Goal: Information Seeking & Learning: Learn about a topic

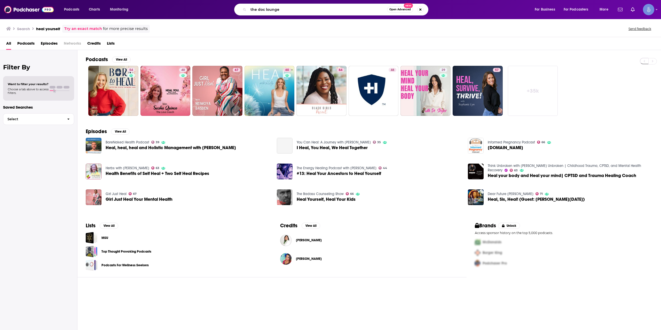
type input "the doc lounge"
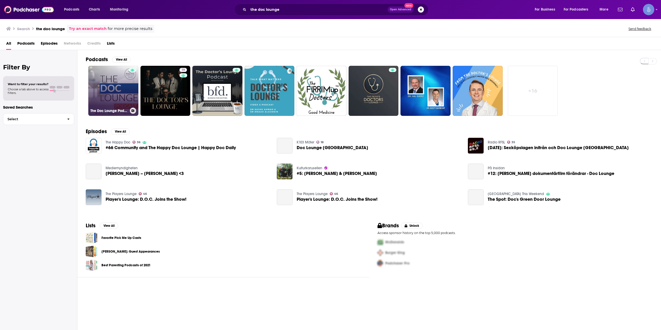
click at [120, 93] on link "The Doc Lounge Podcast" at bounding box center [113, 91] width 50 height 50
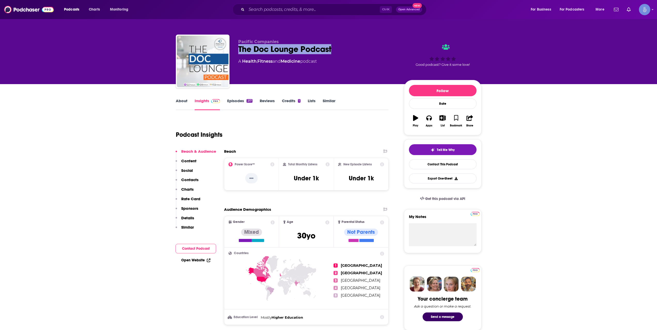
drag, startPoint x: 240, startPoint y: 48, endPoint x: 333, endPoint y: 45, distance: 93.7
click at [333, 45] on div "The Doc Lounge Podcast" at bounding box center [316, 49] width 157 height 10
copy h2 "The Doc Lounge Podcast"
click at [182, 101] on link "About" at bounding box center [182, 104] width 12 height 12
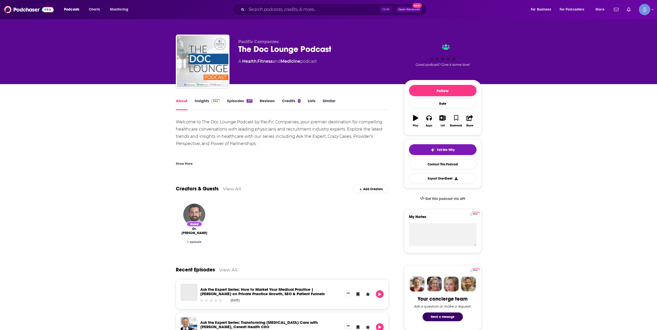
click at [188, 161] on div "Show More" at bounding box center [184, 163] width 17 height 5
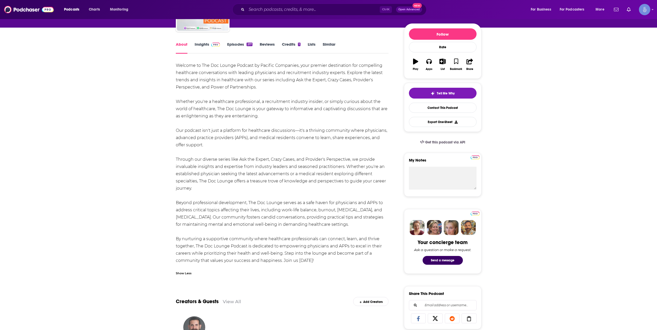
scroll to position [86, 0]
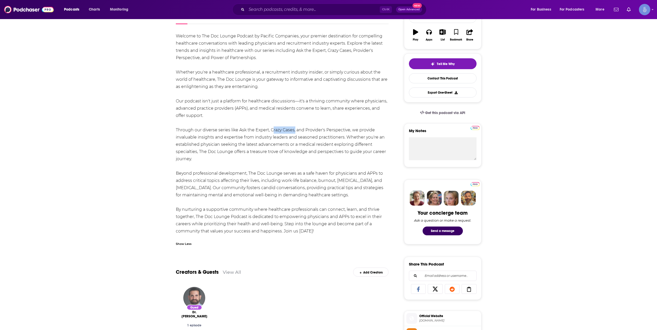
drag, startPoint x: 271, startPoint y: 131, endPoint x: 294, endPoint y: 132, distance: 23.8
click at [294, 132] on div "Welcome to The Doc Lounge Podcast by Pacific Companies, your premier destinatio…" at bounding box center [282, 134] width 213 height 202
click at [292, 149] on div "Welcome to The Doc Lounge Podcast by Pacific Companies, your premier destinatio…" at bounding box center [282, 134] width 213 height 202
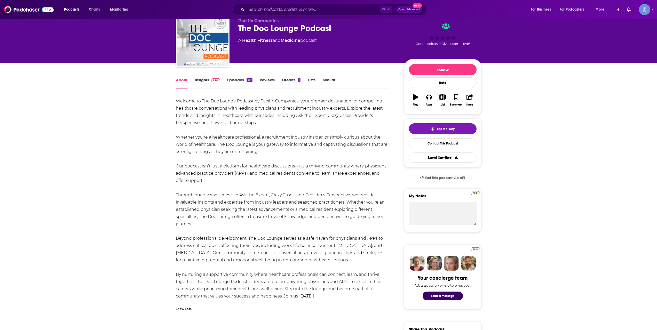
scroll to position [0, 0]
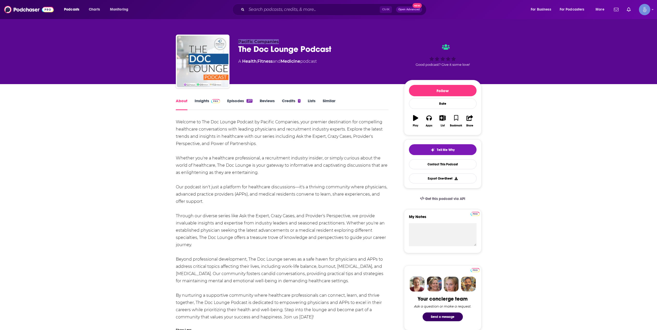
drag, startPoint x: 238, startPoint y: 42, endPoint x: 279, endPoint y: 42, distance: 41.5
click at [279, 42] on p "Pacific Companies" at bounding box center [316, 41] width 157 height 5
copy span "Pacific Companies"
drag, startPoint x: 240, startPoint y: 49, endPoint x: 417, endPoint y: 38, distance: 177.6
click at [343, 50] on div "The Doc Lounge Podcast" at bounding box center [316, 49] width 157 height 10
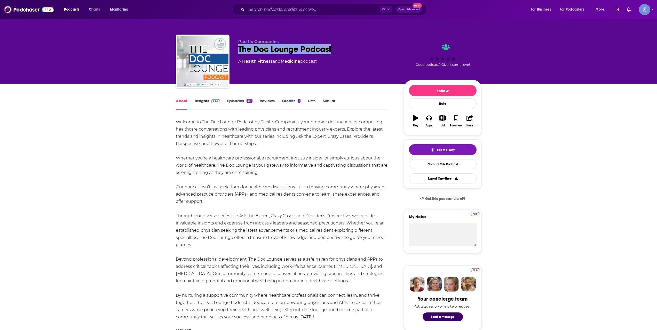
copy h1 "The Doc Lounge Podcast"
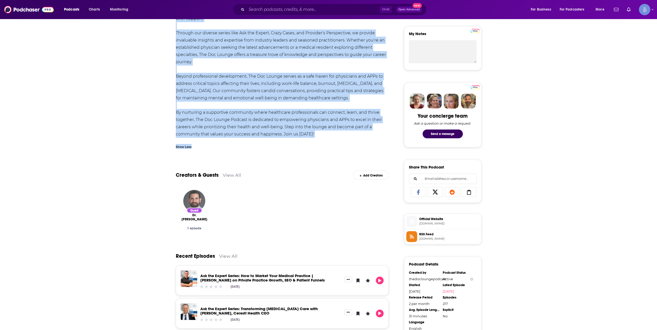
scroll to position [86, 0]
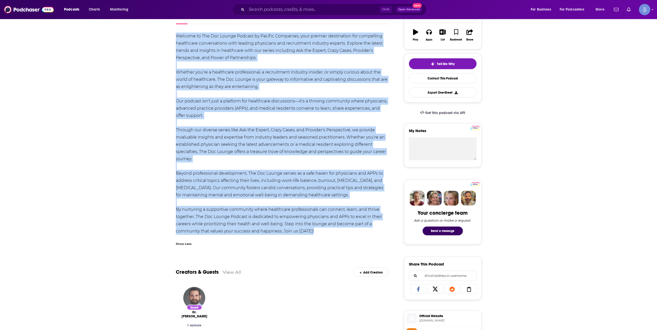
drag, startPoint x: 175, startPoint y: 120, endPoint x: 318, endPoint y: 234, distance: 182.1
click at [318, 234] on div "Welcome to The Doc Lounge Podcast by Pacific Companies, your premier destinatio…" at bounding box center [282, 134] width 213 height 202
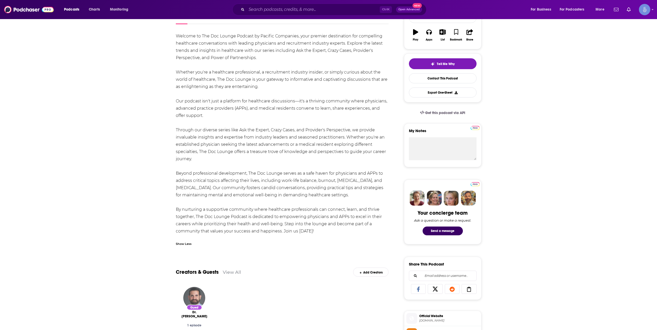
scroll to position [0, 0]
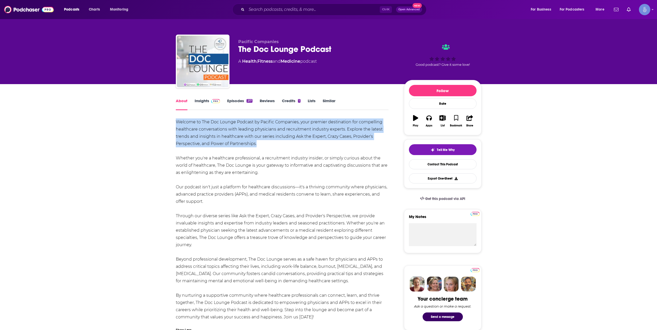
drag, startPoint x: 267, startPoint y: 142, endPoint x: 174, endPoint y: 124, distance: 94.0
copy div "Welcome to The Doc Lounge Podcast by Pacific Companies, your premier destinatio…"
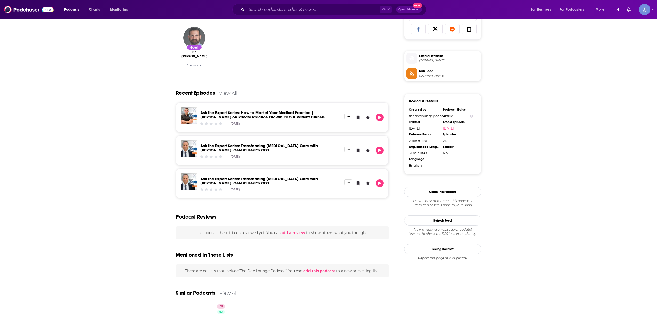
scroll to position [412, 0]
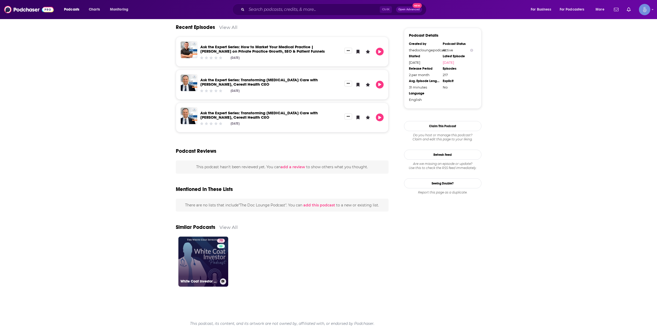
click at [199, 261] on link "70 White Coat Investor Podcast" at bounding box center [203, 262] width 50 height 50
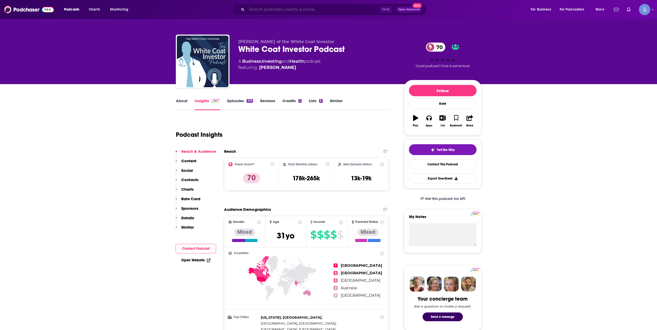
click at [329, 10] on input "Search podcasts, credits, & more..." at bounding box center [312, 9] width 133 height 8
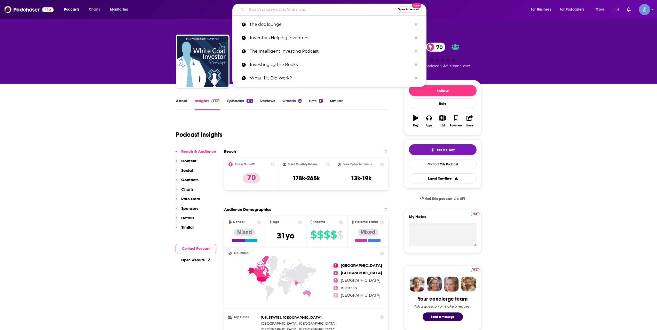
paste input "InFi: the Future of Finance"
type input "InFi: the Future of Finance"
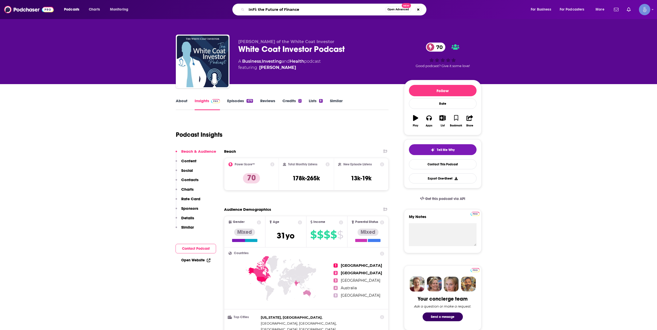
drag, startPoint x: 330, startPoint y: 6, endPoint x: 335, endPoint y: 9, distance: 6.6
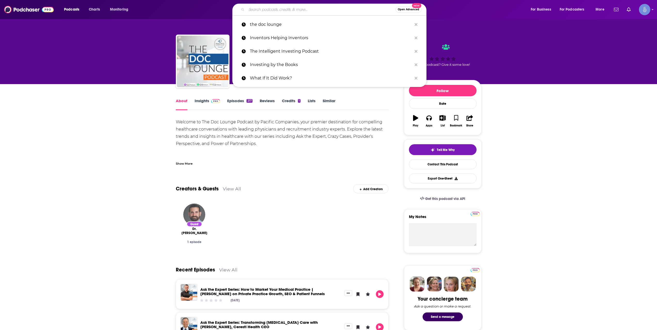
click at [335, 9] on input "Search podcasts, credits, & more..." at bounding box center [320, 9] width 149 height 8
type input "InFi: the Future of Finance"
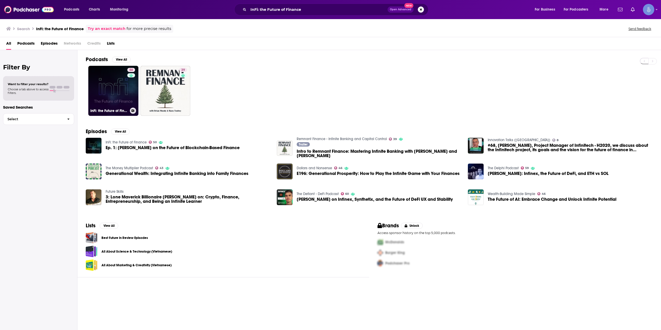
click at [114, 73] on link "50 InFi: the Future of Finance" at bounding box center [113, 91] width 50 height 50
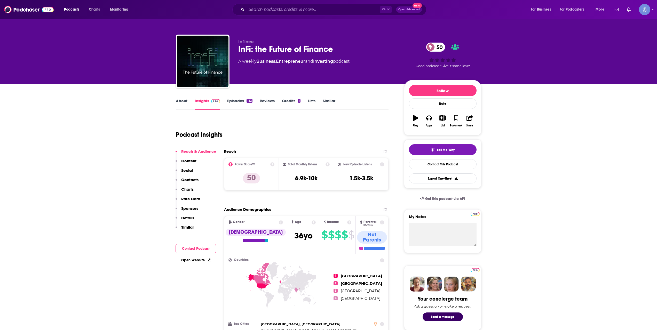
click at [180, 103] on link "About" at bounding box center [182, 104] width 12 height 12
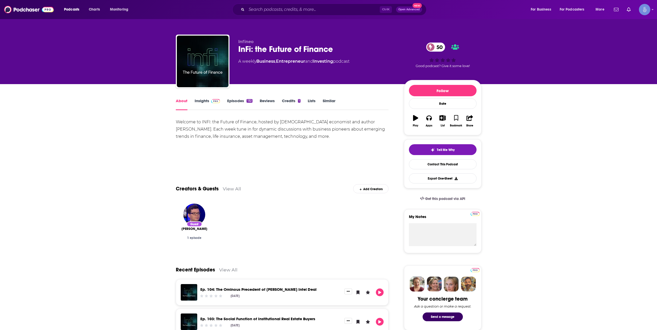
click at [240, 105] on link "Episodes 132" at bounding box center [239, 104] width 25 height 12
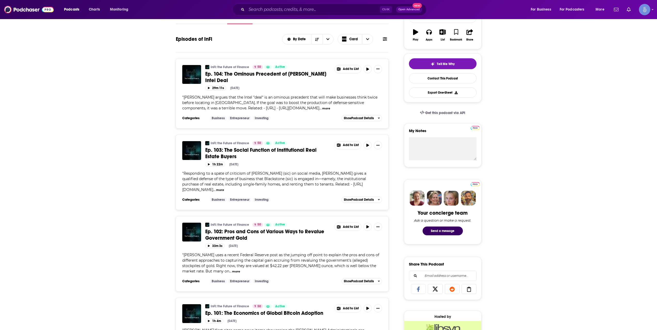
scroll to position [172, 0]
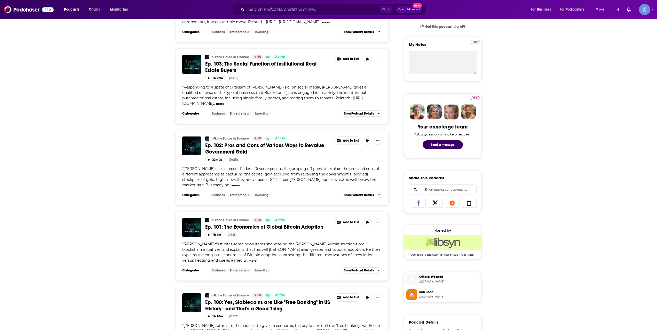
click at [330, 8] on input "Search podcasts, credits, & more..." at bounding box center [312, 9] width 133 height 8
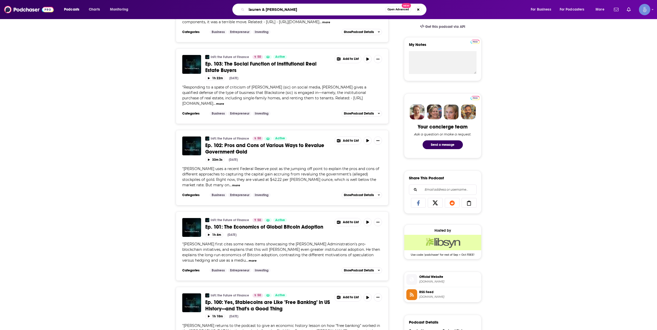
type input "lauren & [PERSON_NAME]"
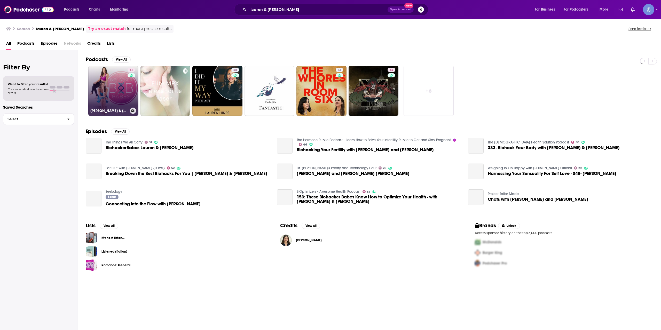
click at [128, 87] on div "51" at bounding box center [131, 88] width 9 height 40
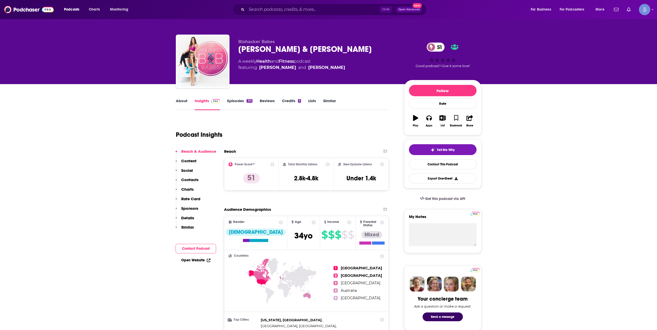
click at [184, 103] on link "About" at bounding box center [182, 104] width 12 height 12
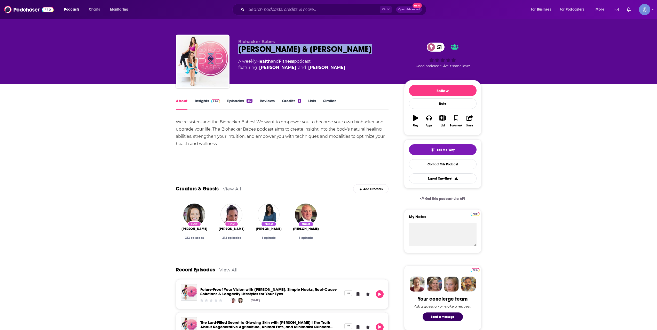
drag, startPoint x: 238, startPoint y: 50, endPoint x: 364, endPoint y: 51, distance: 125.4
click at [364, 51] on div "[PERSON_NAME] & [PERSON_NAME] 51" at bounding box center [316, 49] width 157 height 10
copy h1 "[PERSON_NAME] & [PERSON_NAME]"
click at [212, 106] on link "Insights" at bounding box center [208, 104] width 26 height 12
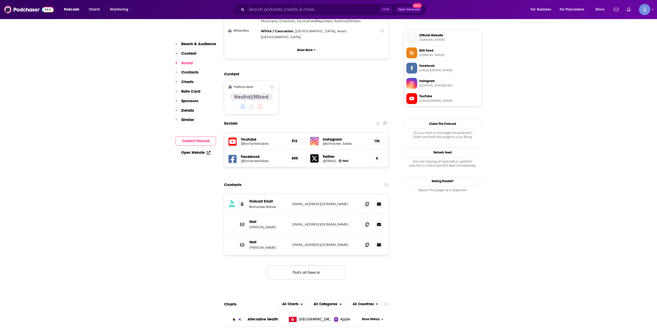
scroll to position [344, 0]
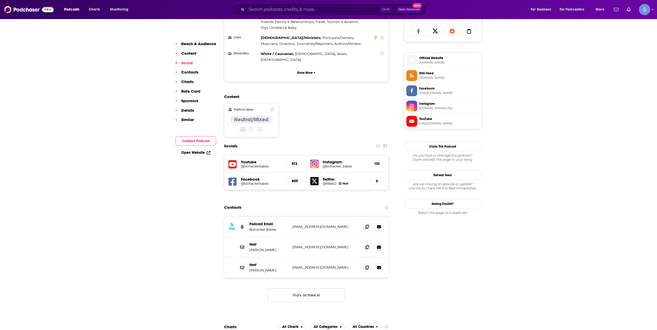
click at [249, 164] on h5 "@biohackerbabes" at bounding box center [262, 166] width 43 height 4
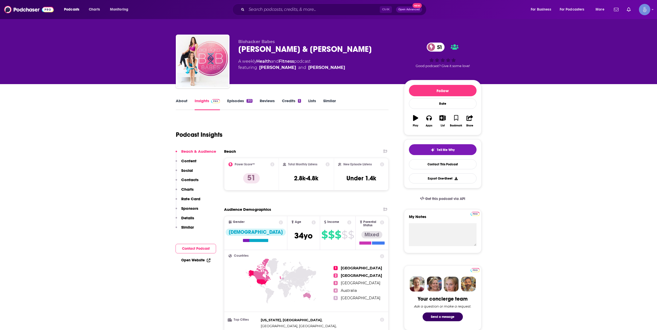
click at [180, 102] on link "About" at bounding box center [182, 104] width 12 height 12
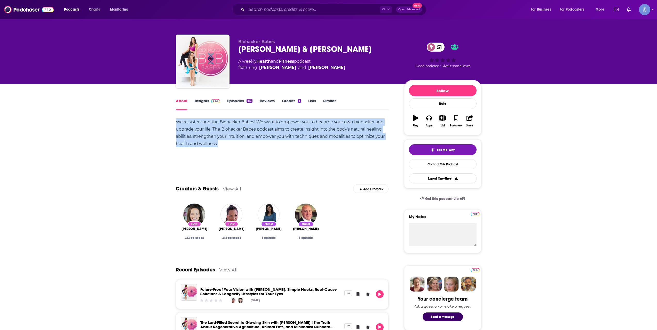
drag, startPoint x: 230, startPoint y: 143, endPoint x: 173, endPoint y: 122, distance: 60.3
copy div "We're sisters and the Biohacker Babes! We want to empower you to become your ow…"
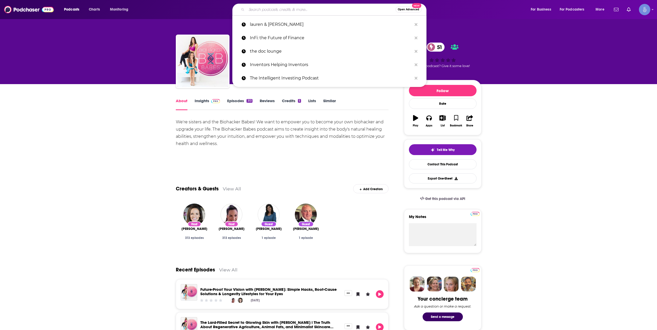
click at [268, 8] on input "Search podcasts, credits, & more..." at bounding box center [320, 9] width 149 height 8
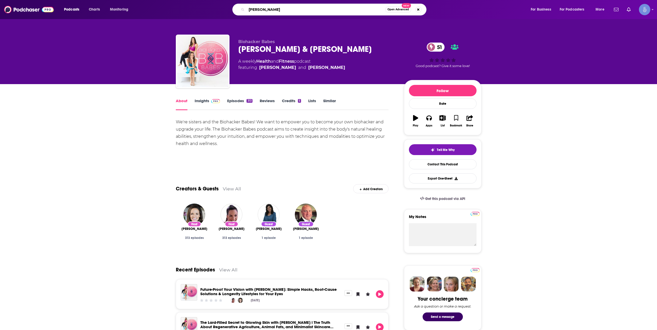
type input "[PERSON_NAME]"
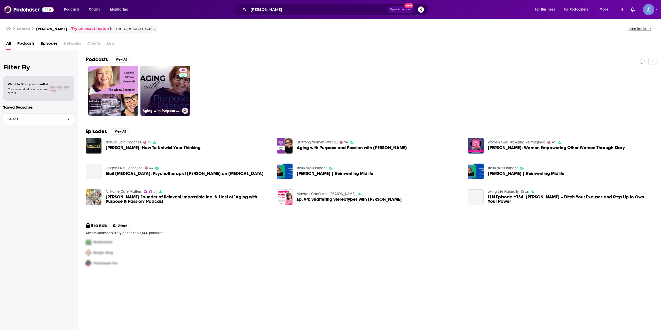
click at [171, 103] on link "46 Aging with Purpose and Passion" at bounding box center [165, 91] width 50 height 50
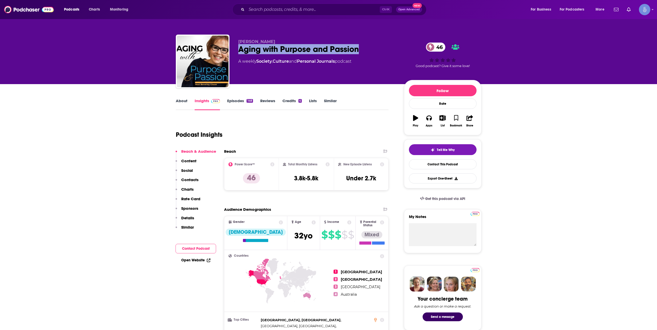
drag, startPoint x: 238, startPoint y: 49, endPoint x: 361, endPoint y: 51, distance: 122.8
click at [361, 51] on div "Aging with Purpose and Passion 46" at bounding box center [316, 49] width 157 height 10
copy h2 "Aging with Purpose and Passion"
drag, startPoint x: 238, startPoint y: 42, endPoint x: 272, endPoint y: 42, distance: 33.5
click at [272, 42] on p "[PERSON_NAME]" at bounding box center [316, 41] width 157 height 5
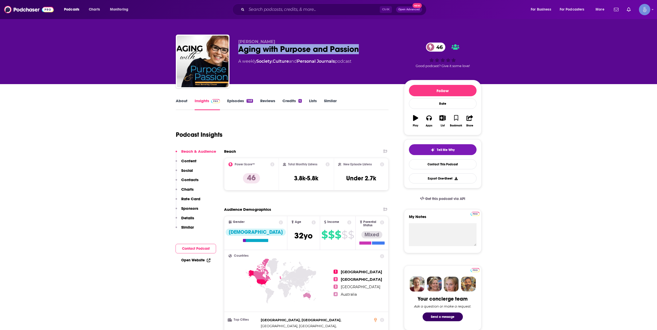
copy span "[PERSON_NAME]"
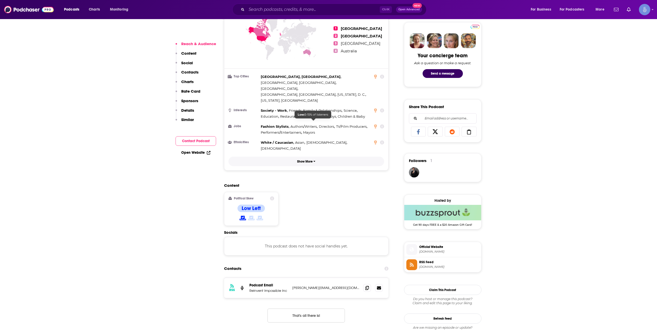
scroll to position [258, 0]
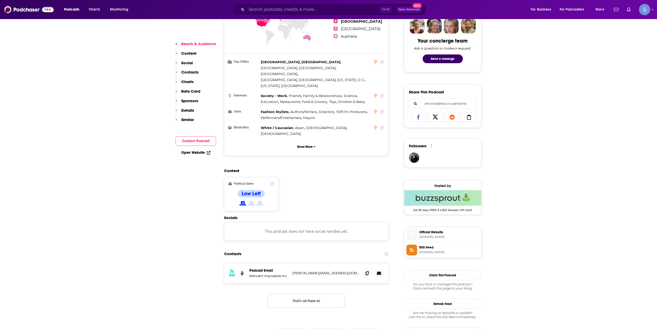
click at [429, 232] on span "Official Website" at bounding box center [449, 232] width 60 height 5
click at [339, 8] on input "Search podcasts, credits, & more..." at bounding box center [312, 9] width 133 height 8
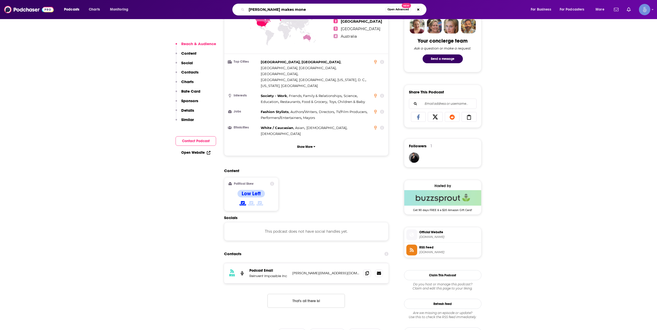
type input "[PERSON_NAME] makes money"
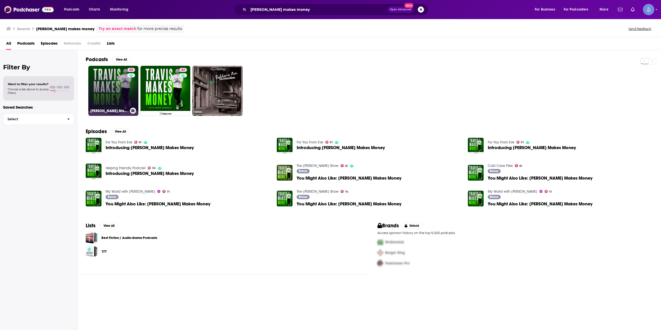
click at [116, 83] on link "68 [PERSON_NAME] Makes Money" at bounding box center [113, 91] width 50 height 50
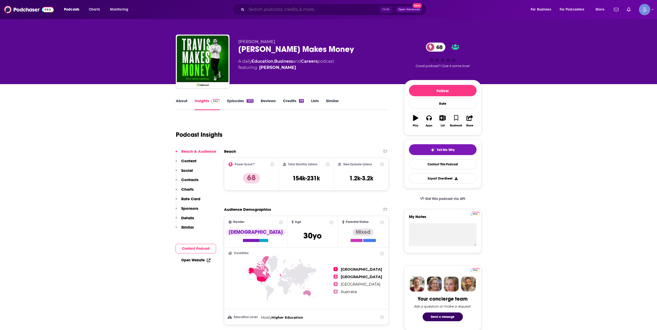
click at [269, 13] on input "Search podcasts, credits, & more..." at bounding box center [312, 9] width 133 height 8
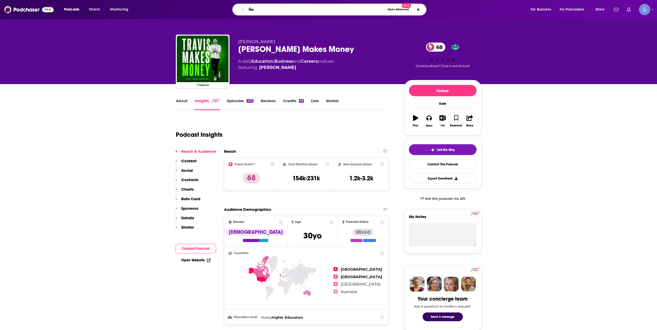
type input "Ñ"
type input "Lauren & [PERSON_NAME]"
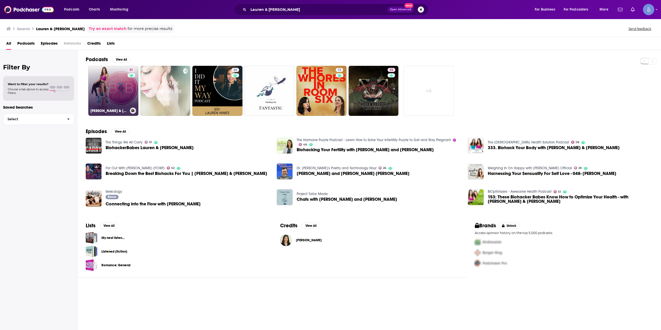
click at [110, 78] on link "51 [PERSON_NAME] & [PERSON_NAME]" at bounding box center [113, 91] width 50 height 50
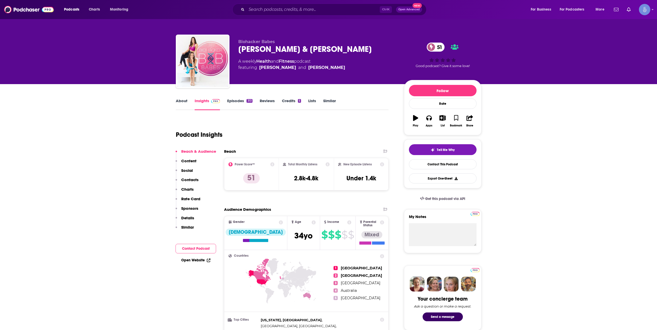
click at [182, 101] on link "About" at bounding box center [182, 104] width 12 height 12
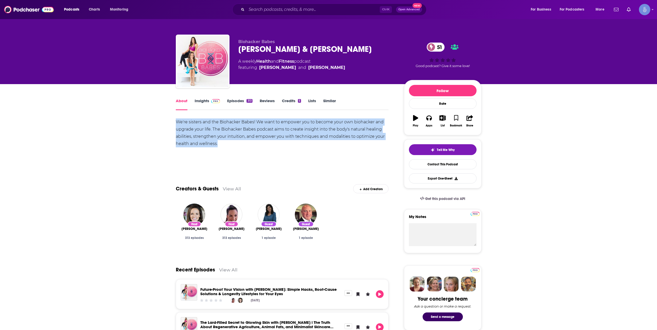
drag, startPoint x: 220, startPoint y: 143, endPoint x: 176, endPoint y: 124, distance: 47.5
click at [176, 124] on div "We're sisters and the Biohacker Babes! We want to empower you to become your ow…" at bounding box center [282, 132] width 213 height 29
copy div "We're sisters and the Biohacker Babes! We want to empower you to become your ow…"
click at [202, 100] on link "Insights" at bounding box center [208, 104] width 26 height 12
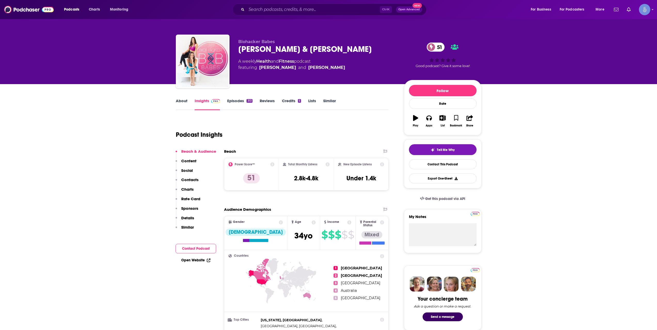
click at [181, 103] on link "About" at bounding box center [182, 104] width 12 height 12
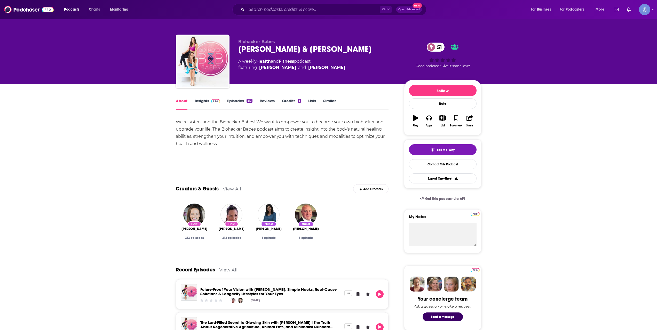
click at [218, 102] on img at bounding box center [215, 101] width 9 height 4
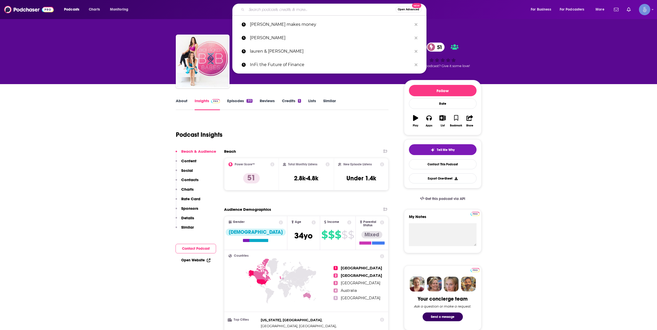
click at [316, 7] on input "Search podcasts, credits, & more..." at bounding box center [320, 9] width 149 height 8
click at [295, 23] on p "[PERSON_NAME] makes money" at bounding box center [331, 24] width 162 height 13
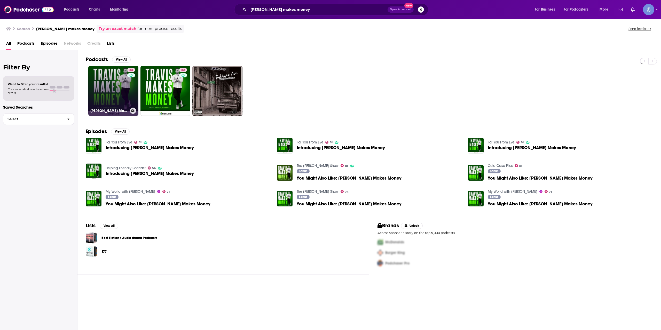
click at [120, 93] on link "68 [PERSON_NAME] Makes Money" at bounding box center [113, 91] width 50 height 50
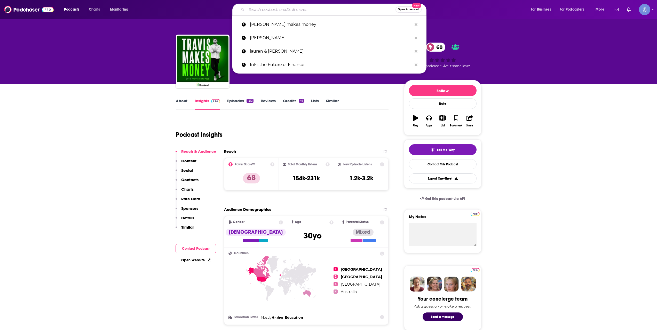
click at [306, 11] on input "Search podcasts, credits, & more..." at bounding box center [320, 9] width 149 height 8
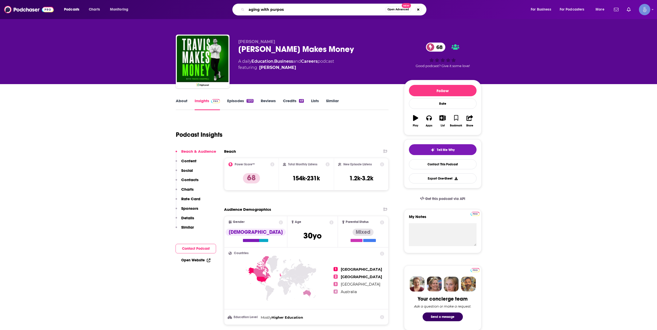
type input "aging with purpose"
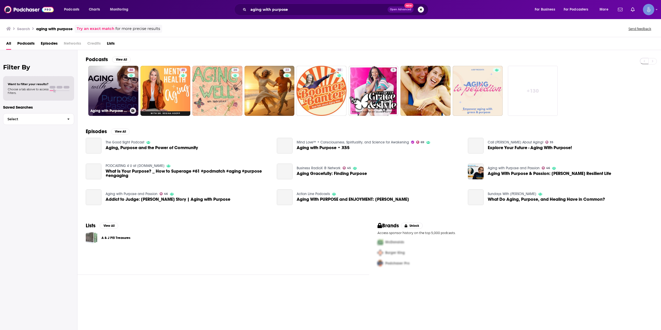
click at [113, 96] on link "46 Aging with Purpose and Passion" at bounding box center [113, 91] width 50 height 50
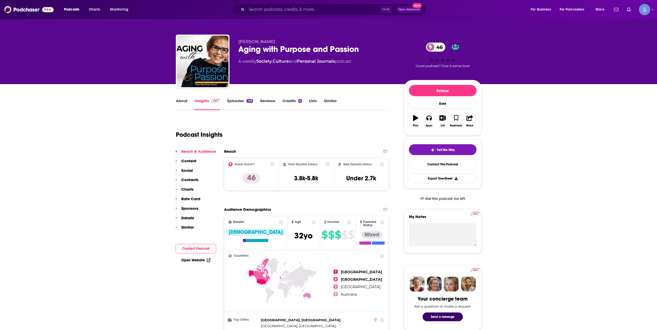
click at [181, 101] on link "About" at bounding box center [182, 104] width 12 height 12
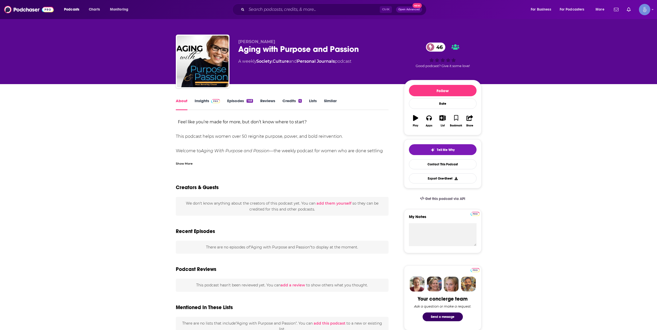
click at [187, 164] on div "Show More" at bounding box center [184, 163] width 17 height 5
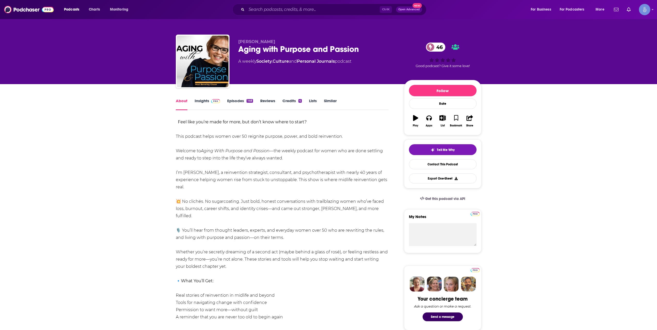
drag, startPoint x: 175, startPoint y: 123, endPoint x: 290, endPoint y: 183, distance: 129.7
click at [350, 214] on div "Feel like you’re made for more, but don’t know where to start? This podcast hel…" at bounding box center [282, 277] width 213 height 318
drag, startPoint x: 315, startPoint y: 230, endPoint x: 195, endPoint y: 179, distance: 130.5
click at [195, 179] on div "Feel like you’re made for more, but don’t know where to start? This podcast hel…" at bounding box center [282, 277] width 213 height 318
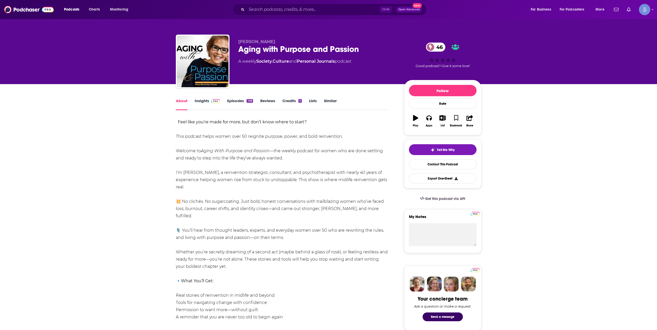
click at [309, 236] on div "Feel like you’re made for more, but don’t know where to start? This podcast hel…" at bounding box center [282, 277] width 213 height 318
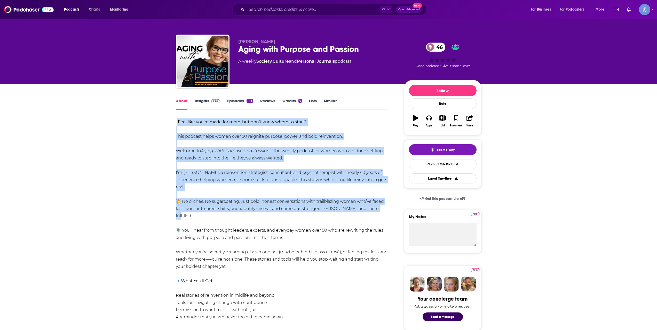
drag, startPoint x: 373, startPoint y: 208, endPoint x: 177, endPoint y: 120, distance: 215.5
click at [177, 120] on div "Feel like you’re made for more, but don’t know where to start? This podcast hel…" at bounding box center [282, 277] width 213 height 318
copy div "Feel like you’re made for more, but don’t know where to start? This podcast hel…"
